Goal: Information Seeking & Learning: Learn about a topic

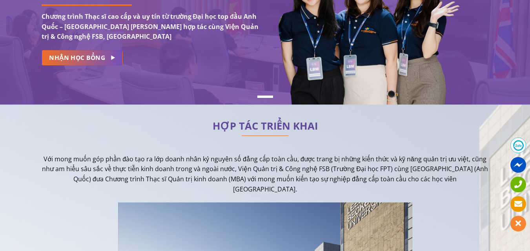
scroll to position [196, 0]
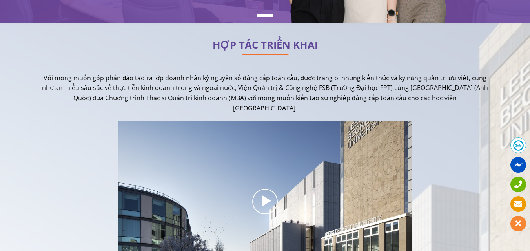
click at [285, 89] on p "Với mong muốn góp phần đào tạo ra lớp doanh nhân kỷ nguyên số đẳng cấp toàn cầu…" at bounding box center [265, 93] width 447 height 40
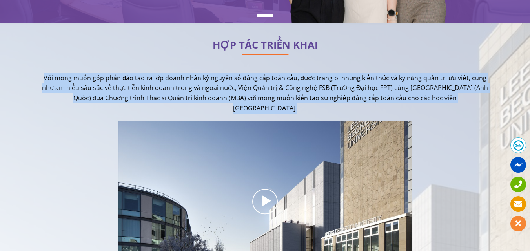
click at [285, 89] on p "Với mong muốn góp phần đào tạo ra lớp doanh nhân kỷ nguyên số đẳng cấp toàn cầu…" at bounding box center [265, 93] width 447 height 40
click at [274, 91] on p "Với mong muốn góp phần đào tạo ra lớp doanh nhân kỷ nguyên số đẳng cấp toàn cầu…" at bounding box center [265, 93] width 447 height 40
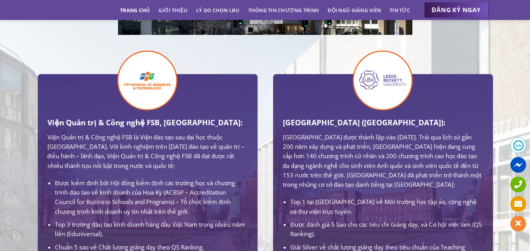
scroll to position [510, 0]
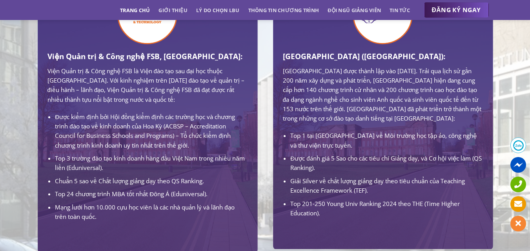
click at [130, 124] on li "Được kiểm định bởi Hội đồng kiểm định các trường học và chương trình đào tạo về…" at bounding box center [151, 131] width 192 height 38
click at [129, 124] on li "Được kiểm định bởi Hội đồng kiểm định các trường học và chương trình đào tạo về…" at bounding box center [151, 131] width 192 height 38
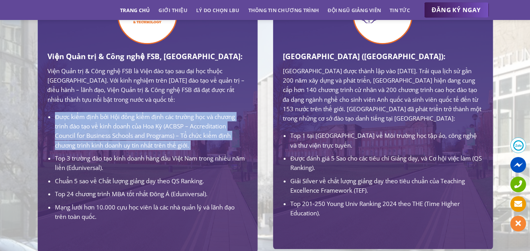
click at [129, 124] on li "Được kiểm định bởi Hội đồng kiểm định các trường học và chương trình đào tạo về…" at bounding box center [151, 131] width 192 height 38
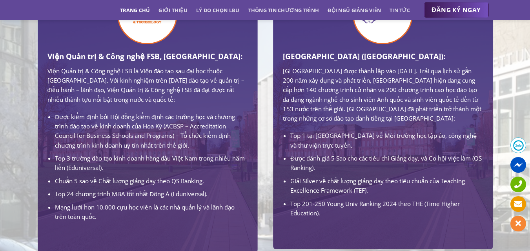
click at [157, 162] on li "Top 3 trường đào tạo kinh doanh hàng đầu Việt Nam trong nhiều năm liền (Edunive…" at bounding box center [151, 163] width 192 height 19
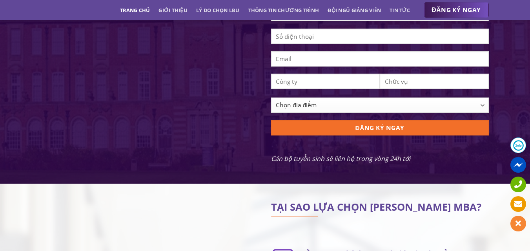
scroll to position [588, 0]
